Goal: Task Accomplishment & Management: Use online tool/utility

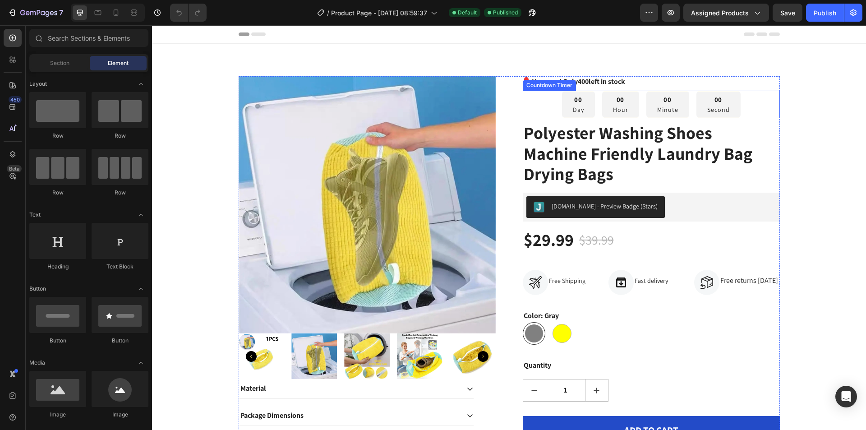
click at [617, 106] on p "Hour" at bounding box center [620, 109] width 15 height 9
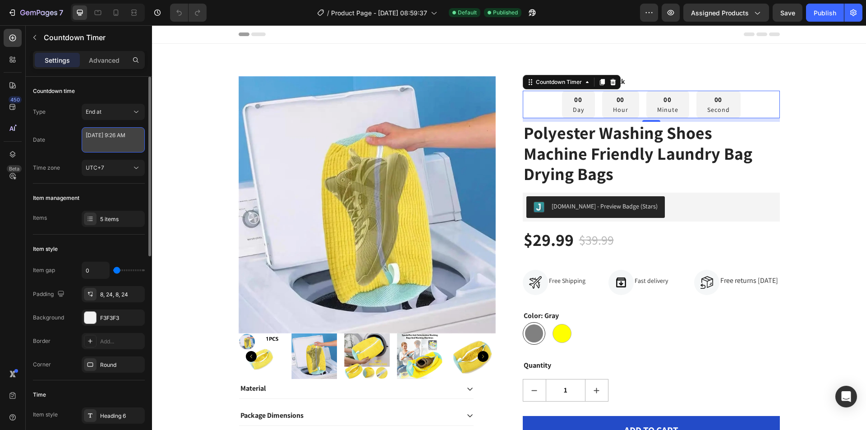
click at [118, 136] on textarea "[DATE] 9:26 AM" at bounding box center [113, 139] width 63 height 25
select select "9"
select select "26"
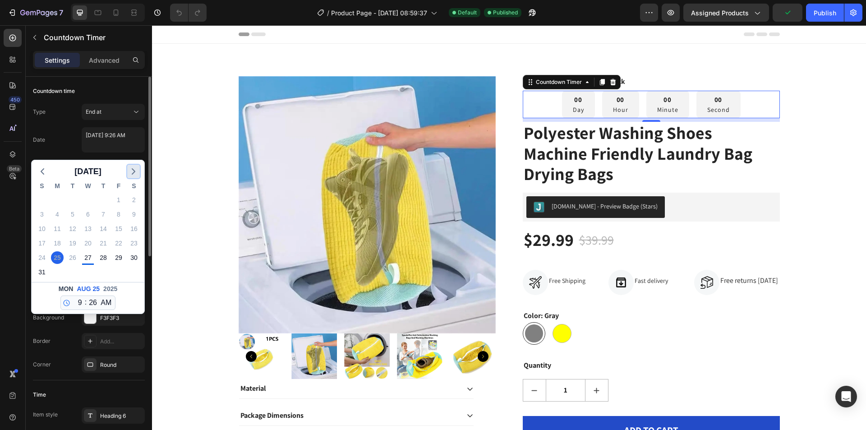
click at [133, 171] on icon "button" at bounding box center [133, 171] width 11 height 11
click at [46, 217] on div "7" at bounding box center [42, 214] width 13 height 13
type textarea "[DATE] 9:26 AM"
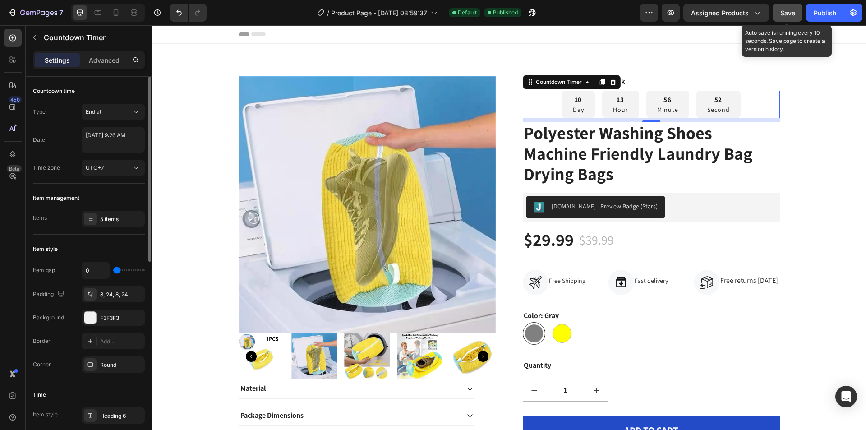
click at [789, 14] on span "Save" at bounding box center [787, 13] width 15 height 8
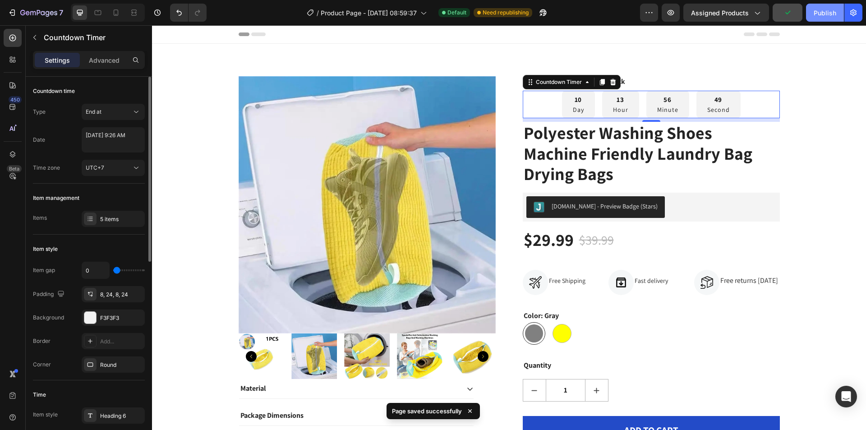
click at [819, 11] on div "Publish" at bounding box center [825, 12] width 23 height 9
